Goal: Navigation & Orientation: Find specific page/section

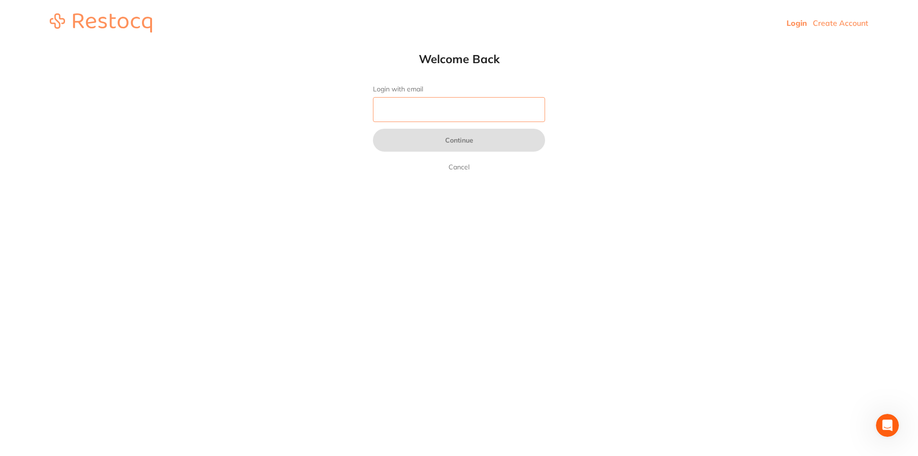
click at [502, 98] on input "Login with email" at bounding box center [459, 109] width 172 height 25
type input "[EMAIL_ADDRESS][DOMAIN_NAME]"
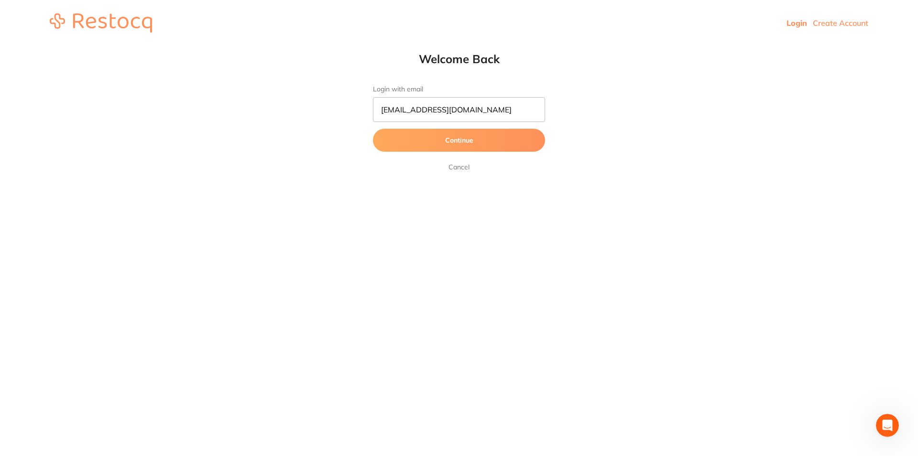
click at [469, 146] on button "Continue" at bounding box center [459, 140] width 172 height 23
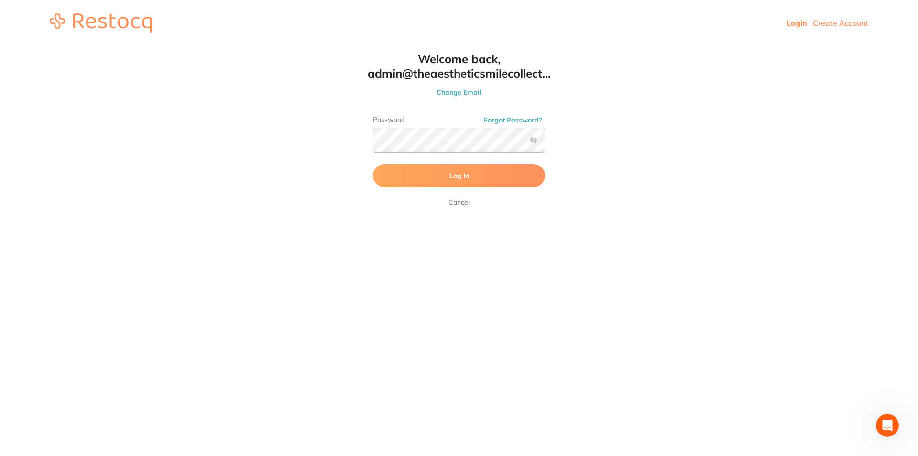
click at [531, 140] on label at bounding box center [534, 140] width 8 height 8
click at [545, 143] on input "checkbox" at bounding box center [545, 143] width 0 height 0
click at [531, 140] on label at bounding box center [534, 140] width 8 height 8
click at [545, 143] on input "checkbox" at bounding box center [545, 143] width 0 height 0
click at [511, 183] on button "Log In" at bounding box center [459, 175] width 172 height 23
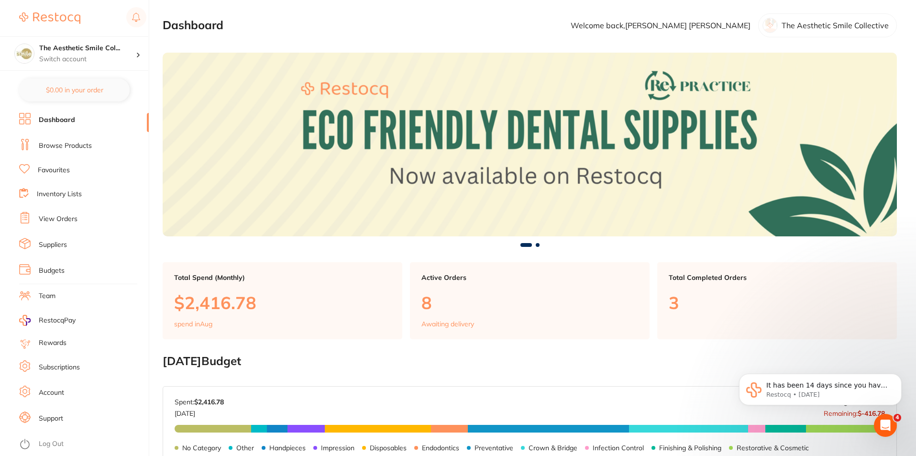
click at [60, 146] on link "Browse Products" at bounding box center [65, 146] width 53 height 10
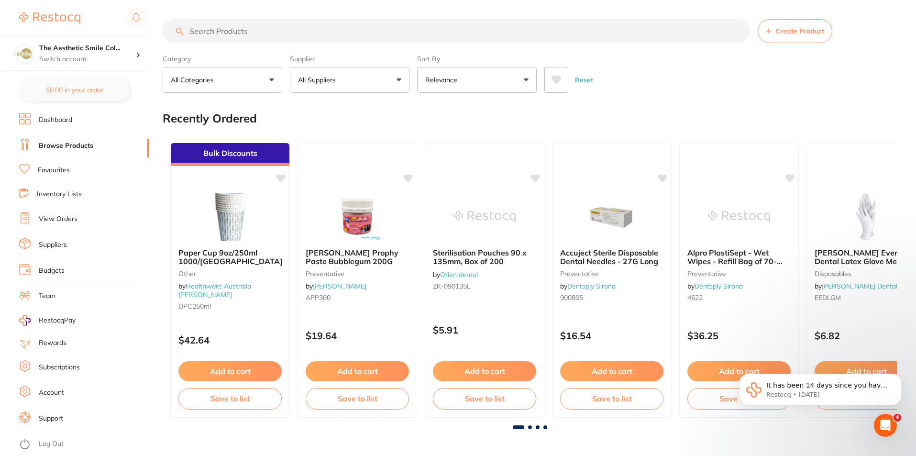
click at [73, 196] on link "Inventory Lists" at bounding box center [59, 194] width 45 height 10
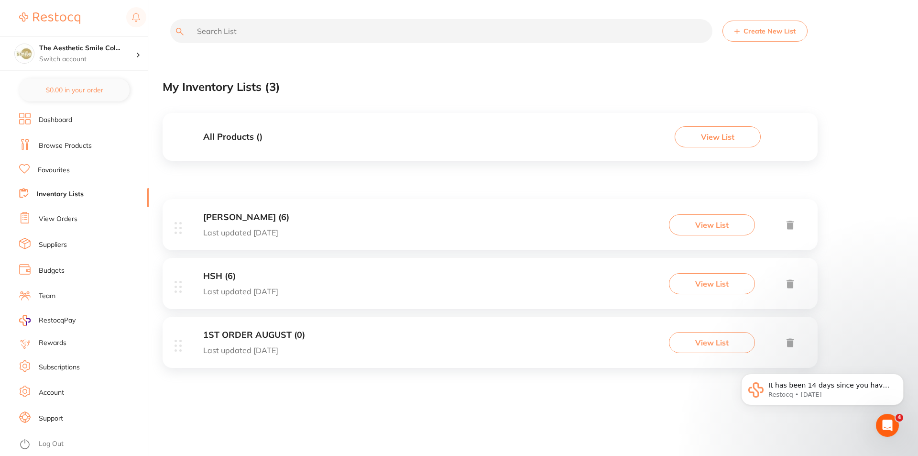
click at [73, 215] on link "View Orders" at bounding box center [58, 219] width 39 height 10
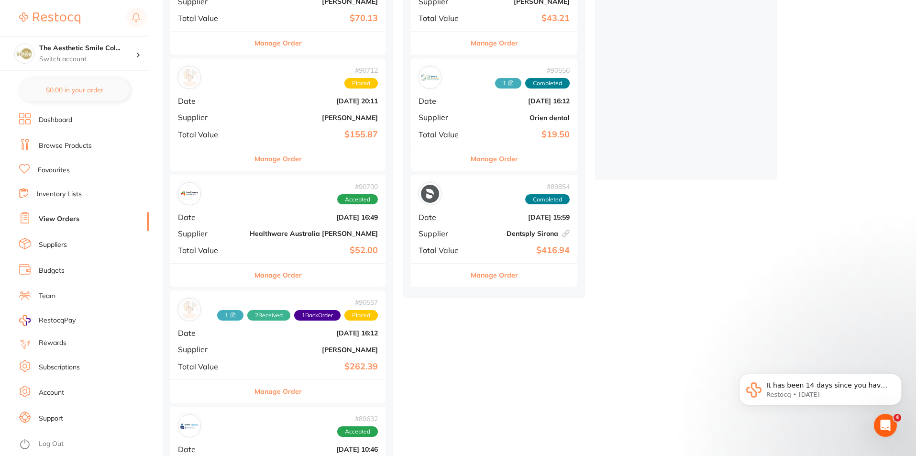
scroll to position [335, 0]
